Goal: Obtain resource: Obtain resource

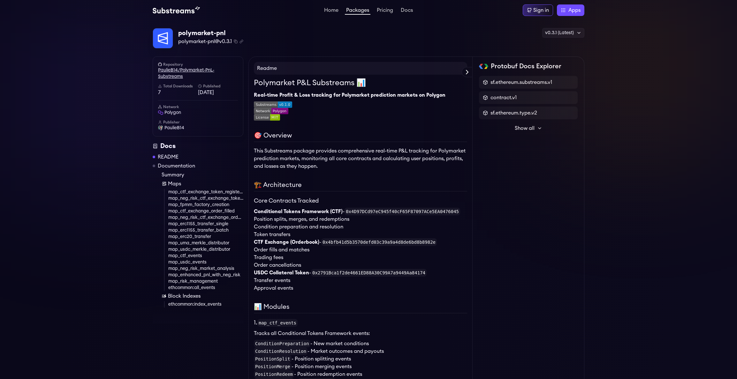
click at [192, 70] on link "PaulieB14/Polymarket-PnL-Substreams" at bounding box center [198, 73] width 80 height 13
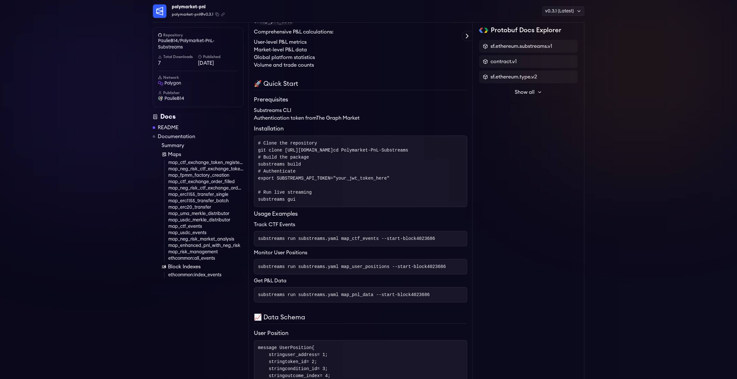
scroll to position [572, 0]
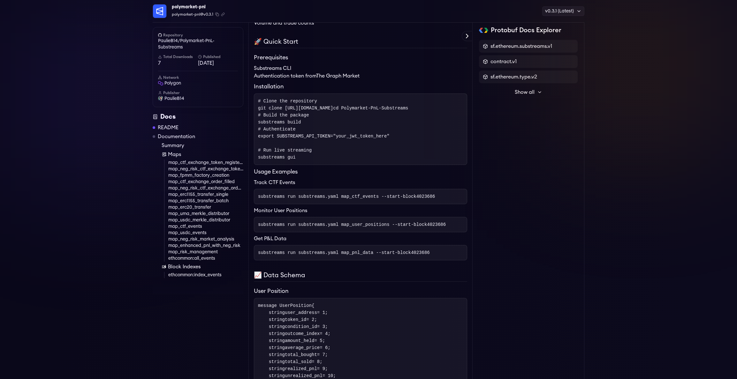
drag, startPoint x: 286, startPoint y: 109, endPoint x: 444, endPoint y: 110, distance: 158.4
click at [333, 110] on span "git clone https://github.com/PaulieB14/Polymarket-PnL-Substreams.git" at bounding box center [295, 108] width 75 height 5
click at [432, 112] on pre "# Clone the repository git clone https://github.com/PaulieB14/Polymarket-PnL-Su…" at bounding box center [360, 130] width 213 height 72
drag, startPoint x: 446, startPoint y: 111, endPoint x: 286, endPoint y: 111, distance: 160.3
click at [286, 111] on span "git clone https://github.com/PaulieB14/Polymarket-PnL-Substreams.git" at bounding box center [295, 108] width 75 height 5
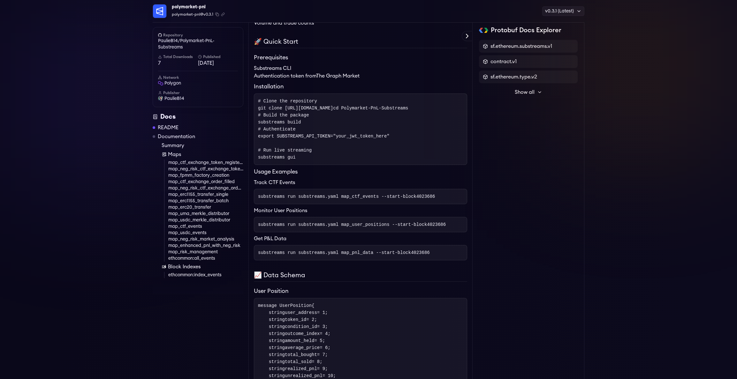
click at [412, 132] on pre "# Clone the repository git clone https://github.com/PaulieB14/Polymarket-PnL-Su…" at bounding box center [360, 130] width 213 height 72
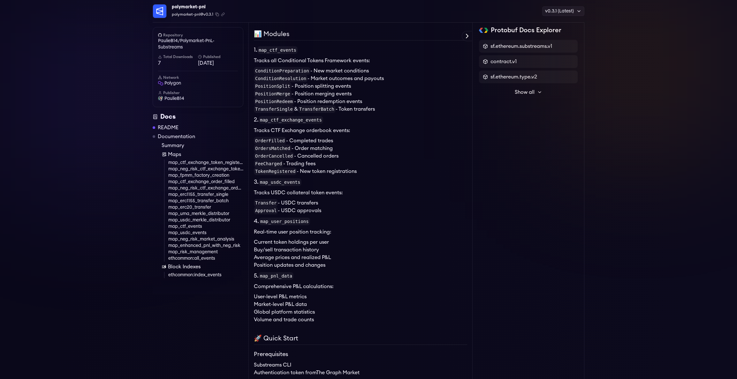
scroll to position [0, 0]
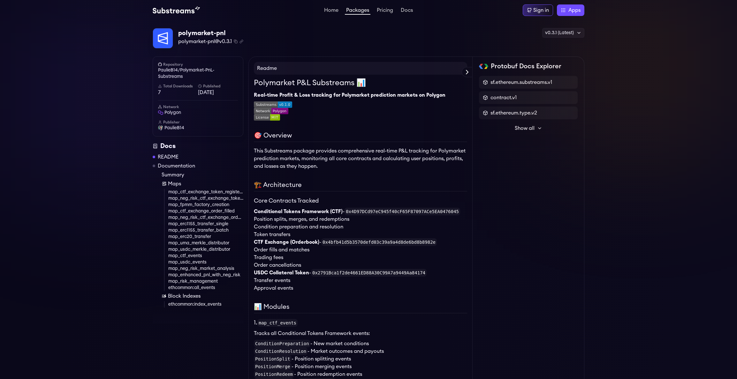
click at [180, 12] on img at bounding box center [176, 10] width 47 height 8
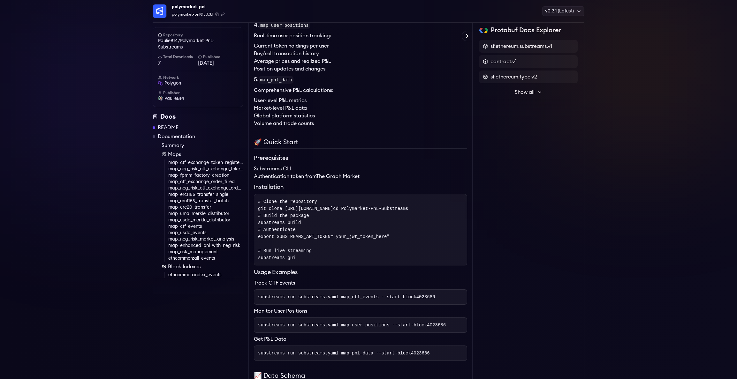
scroll to position [545, 0]
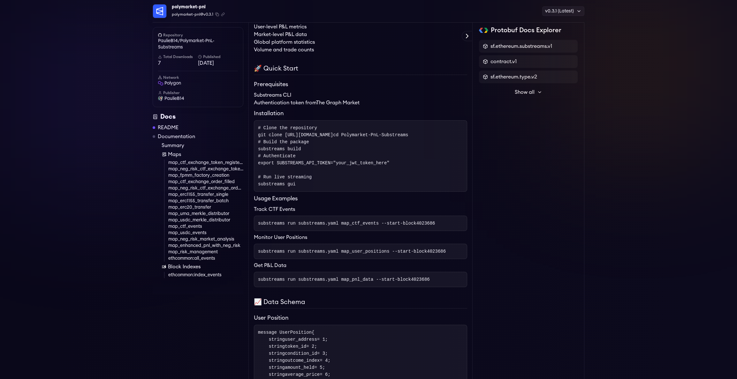
click at [333, 137] on span "git clone https://github.com/PaulieB14/Polymarket-PnL-Substreams.git" at bounding box center [295, 135] width 75 height 5
copy span "PaulieB14"
